Goal: Task Accomplishment & Management: Manage account settings

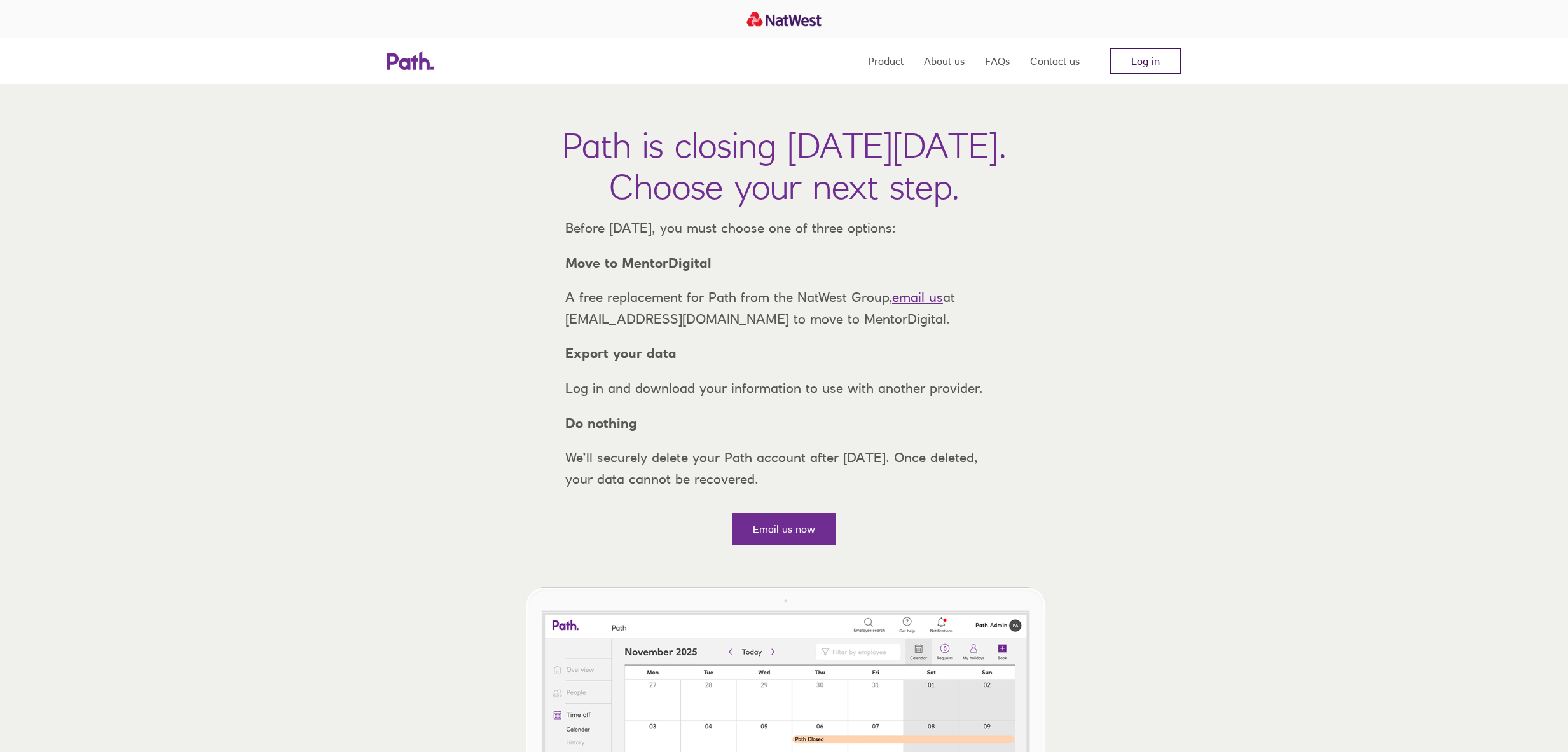
click at [1167, 60] on link "Log in" at bounding box center [1145, 61] width 70 height 25
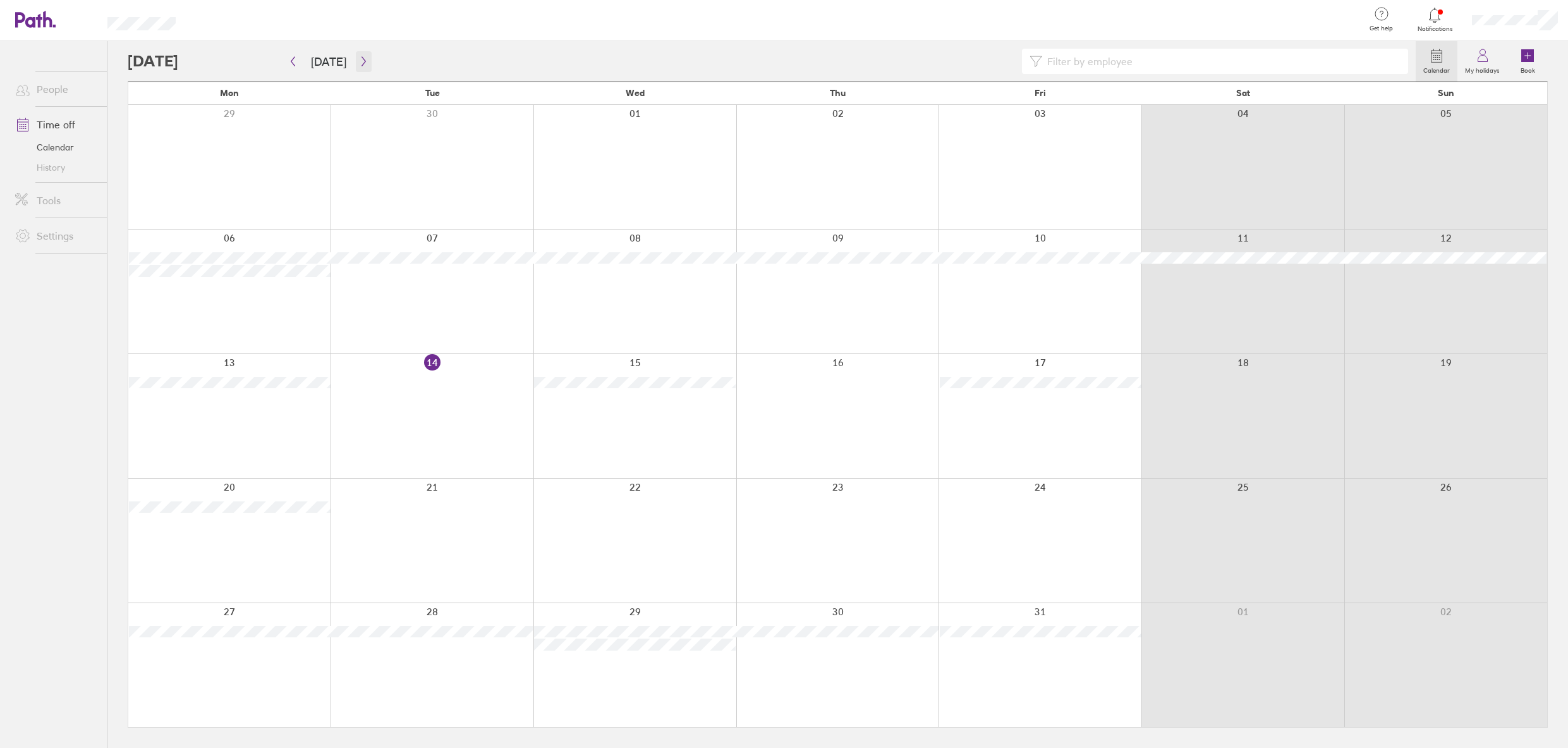
click at [359, 65] on icon "button" at bounding box center [363, 61] width 10 height 10
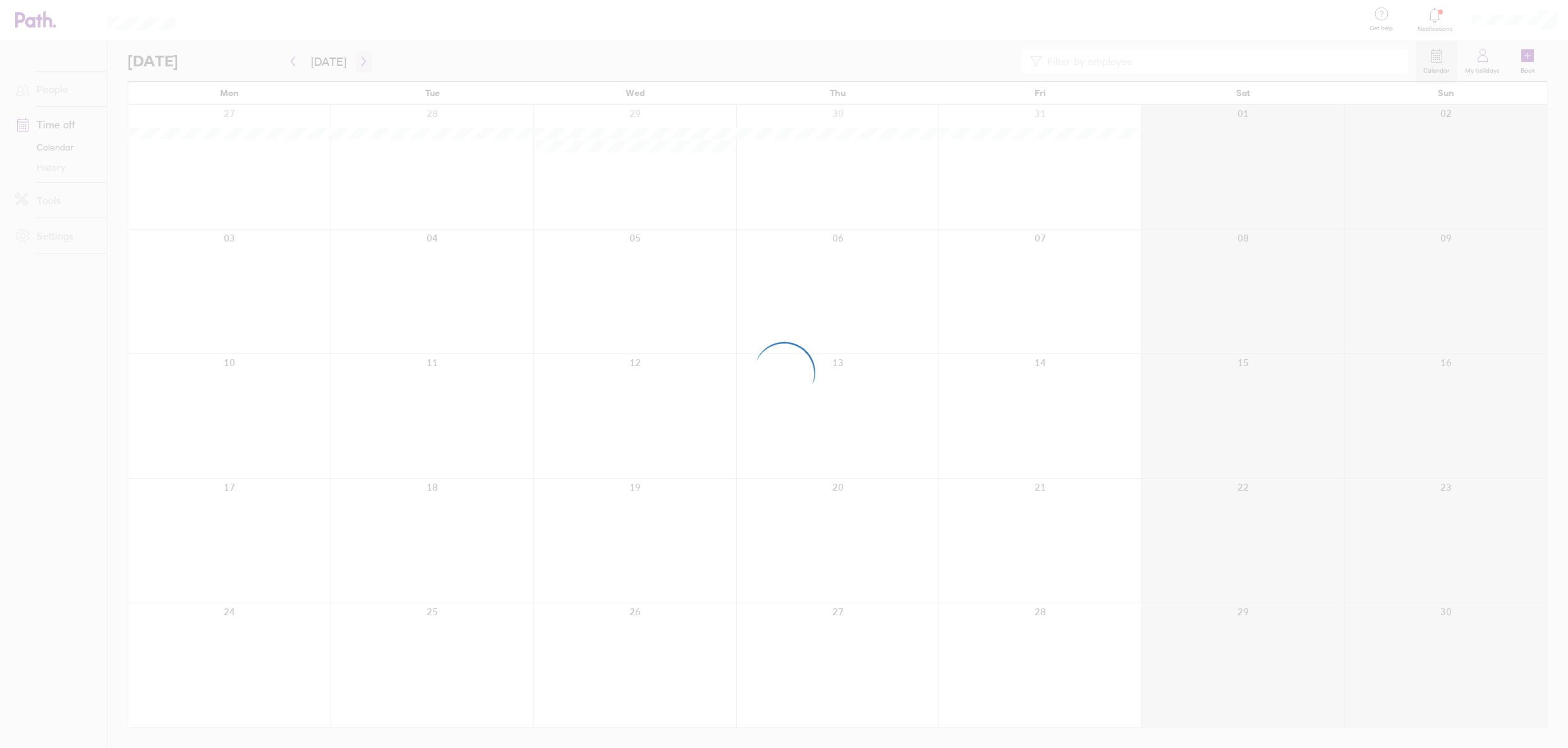
click at [357, 65] on div at bounding box center [784, 374] width 1568 height 748
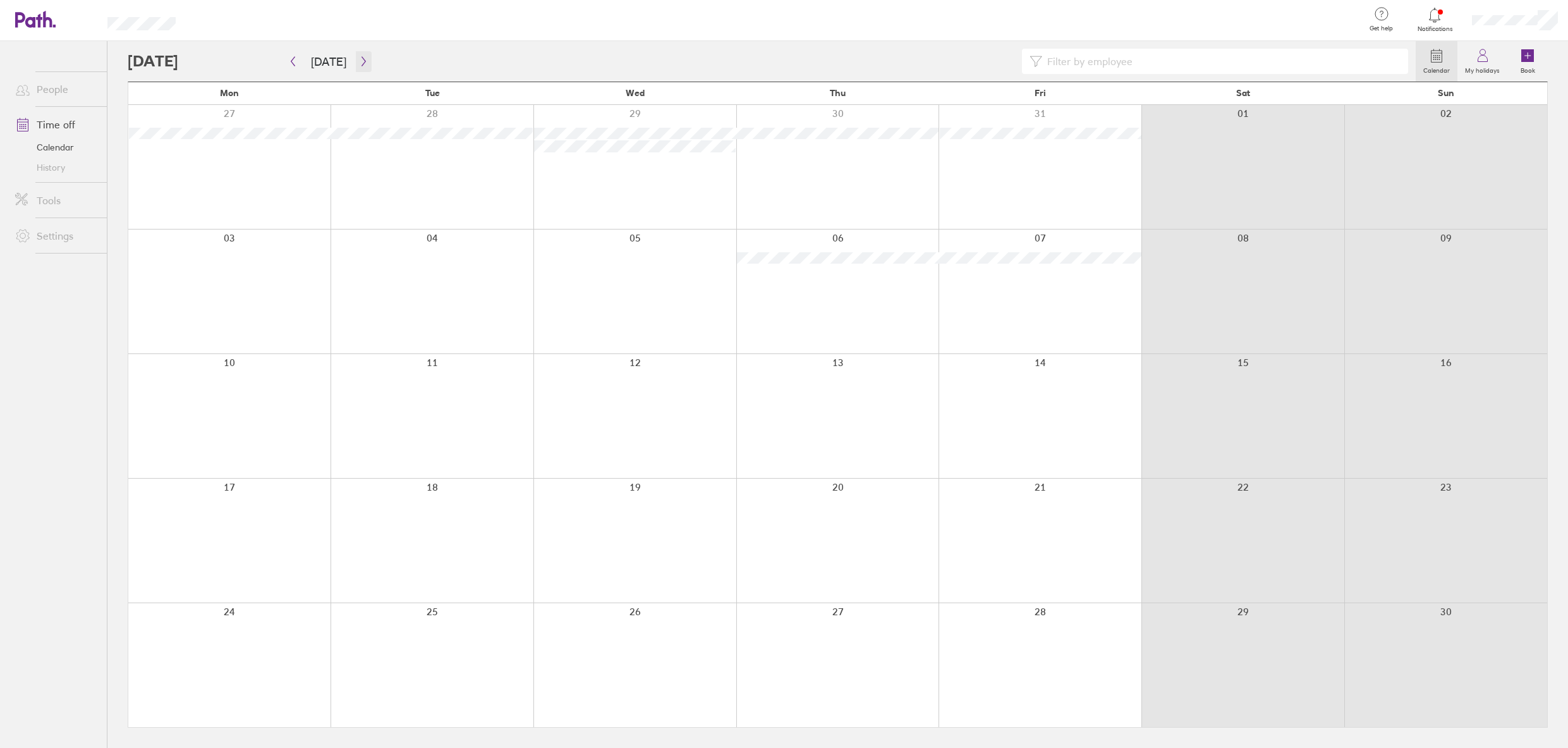
click at [360, 65] on icon "button" at bounding box center [363, 61] width 10 height 10
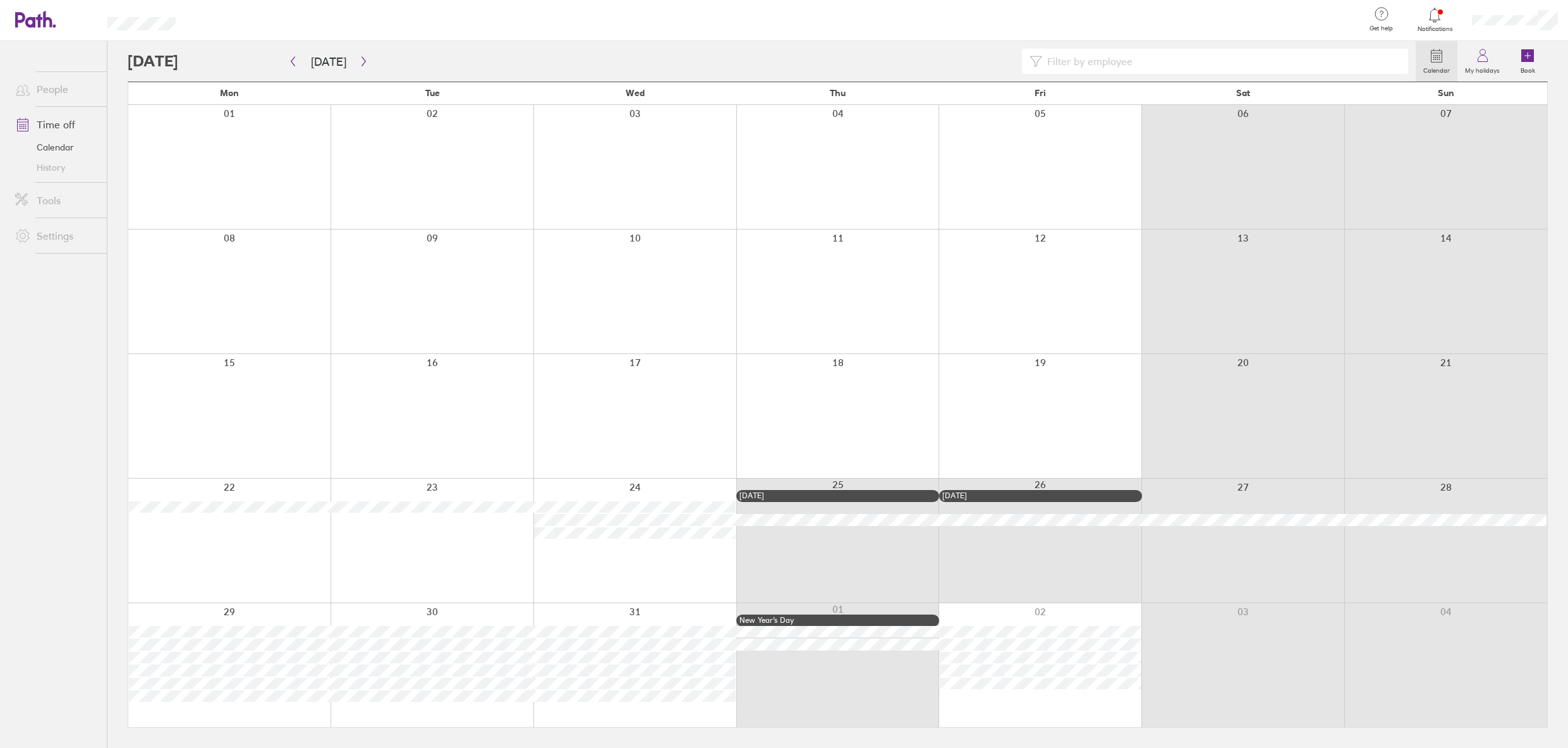
click at [967, 700] on div at bounding box center [1040, 665] width 203 height 124
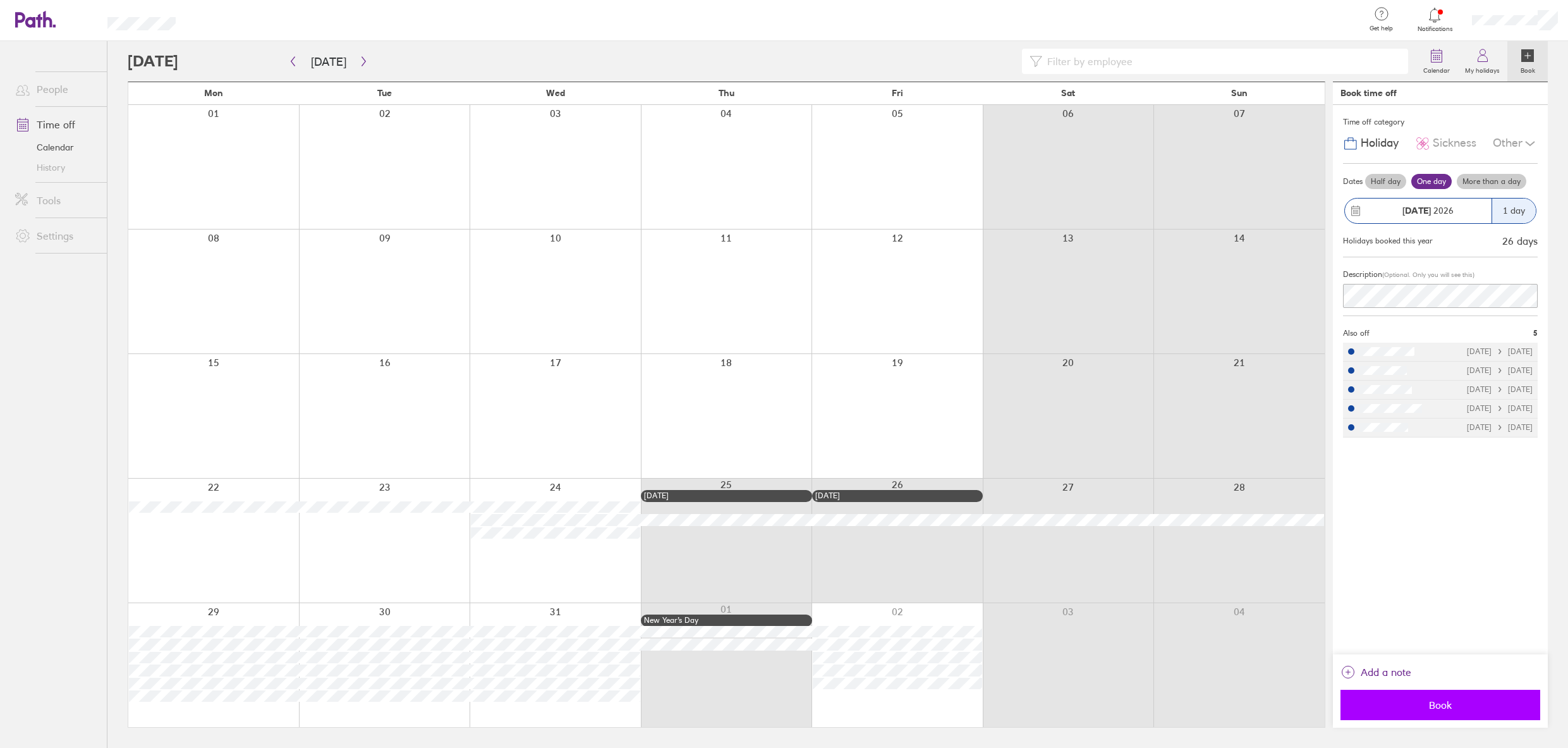
click at [1456, 712] on button "Book" at bounding box center [1440, 705] width 200 height 30
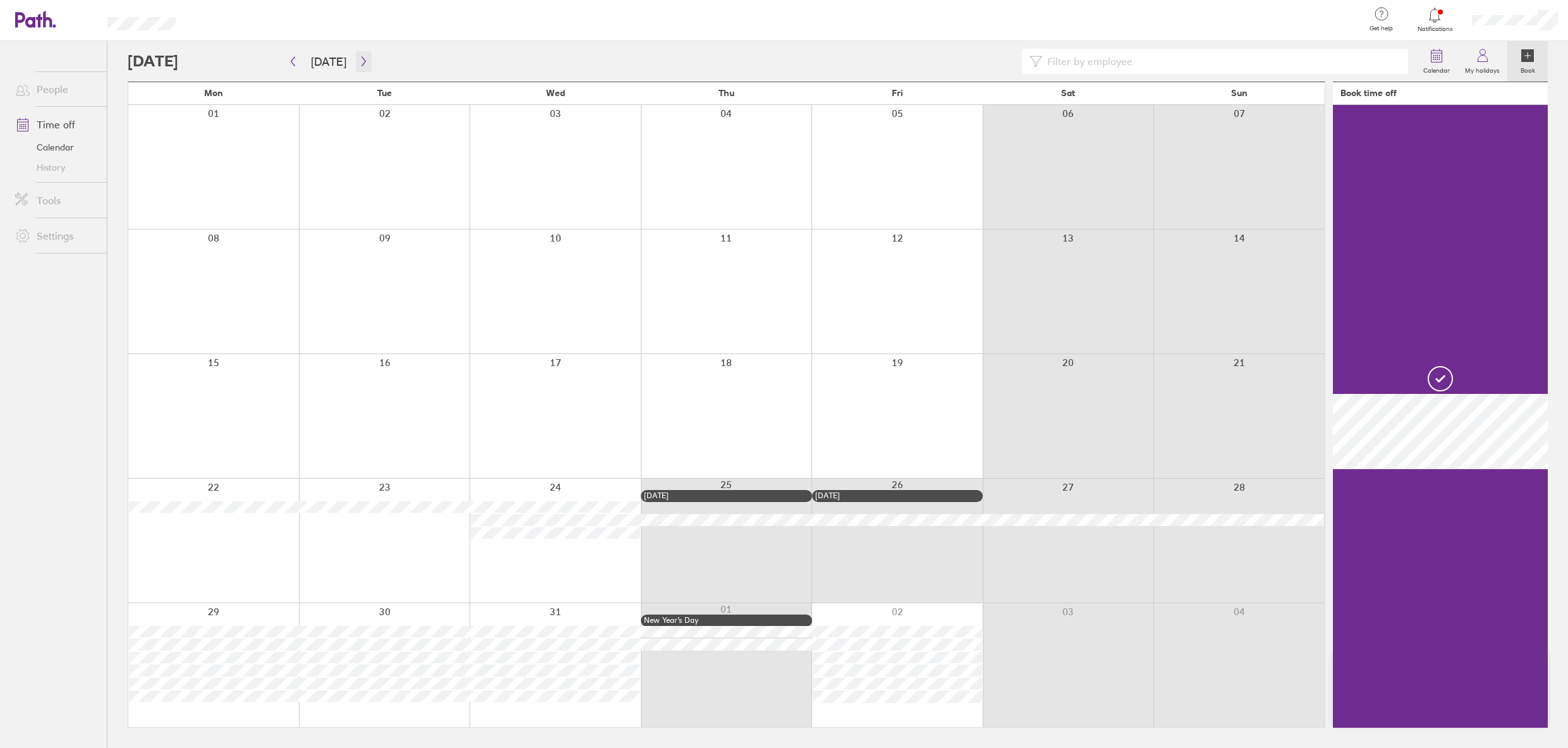
click at [364, 67] on button "button" at bounding box center [364, 61] width 16 height 21
